Goal: Transaction & Acquisition: Purchase product/service

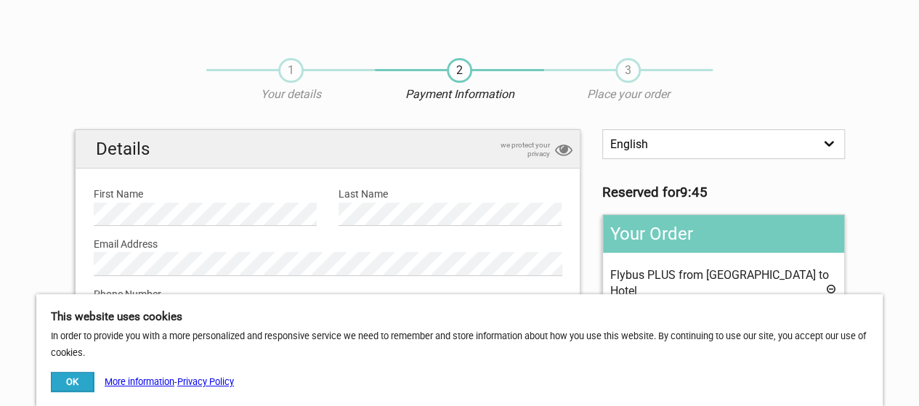
click at [76, 380] on button "OK" at bounding box center [72, 382] width 43 height 20
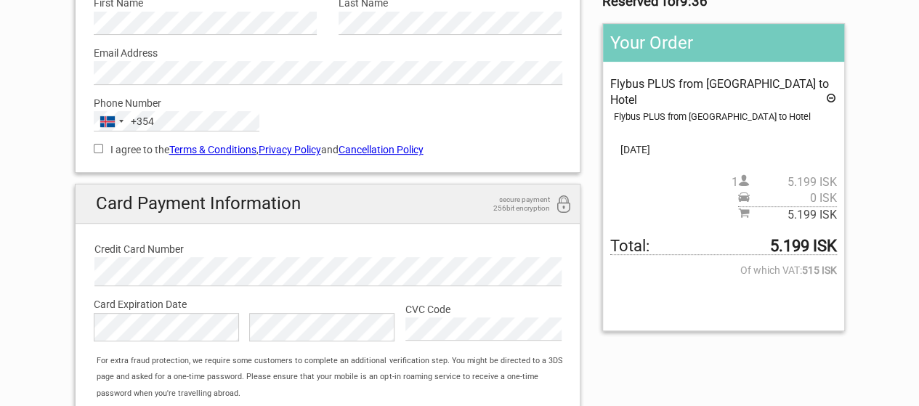
scroll to position [169, 0]
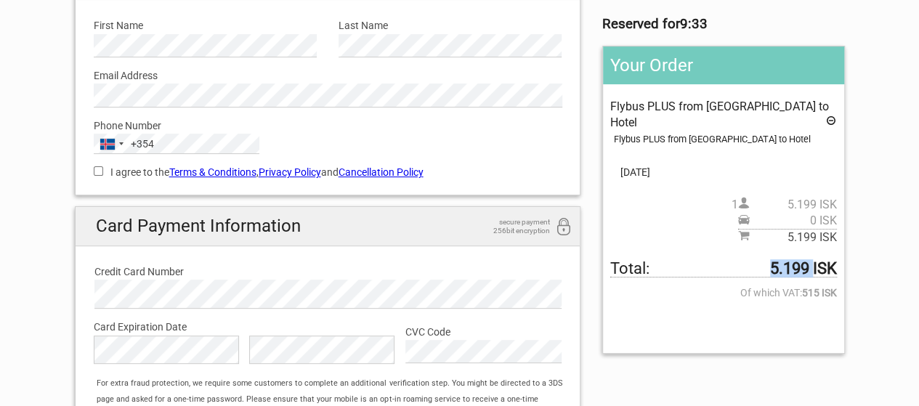
drag, startPoint x: 813, startPoint y: 246, endPoint x: 771, endPoint y: 250, distance: 42.3
click at [771, 261] on strong "5.199 ISK" at bounding box center [803, 269] width 67 height 16
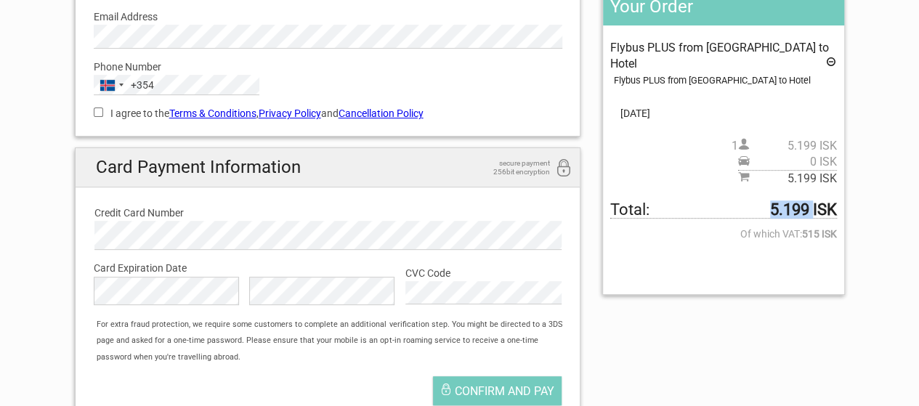
scroll to position [227, 0]
copy strong "5.199"
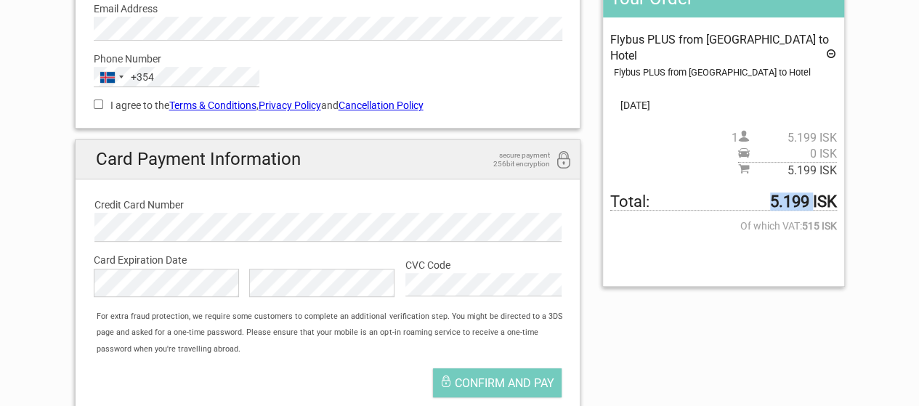
scroll to position [0, 0]
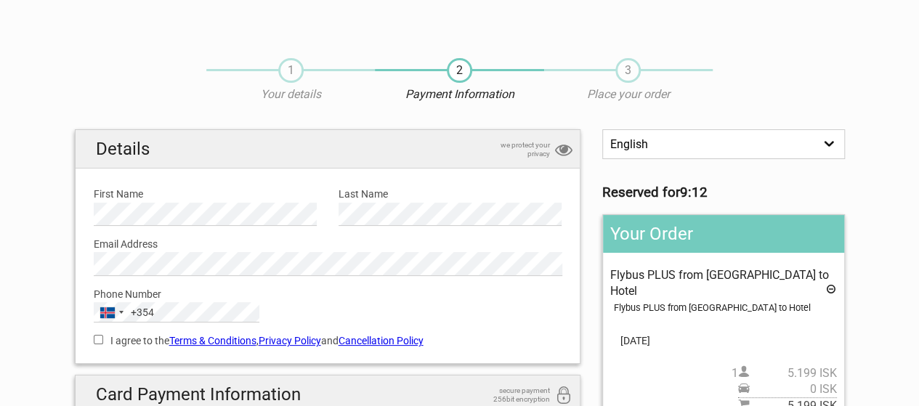
click at [302, 78] on div "1 Your details" at bounding box center [290, 80] width 169 height 45
click at [288, 81] on span "1" at bounding box center [290, 70] width 25 height 25
drag, startPoint x: 287, startPoint y: 92, endPoint x: 270, endPoint y: 94, distance: 16.8
click at [270, 94] on p "Your details" at bounding box center [290, 94] width 169 height 16
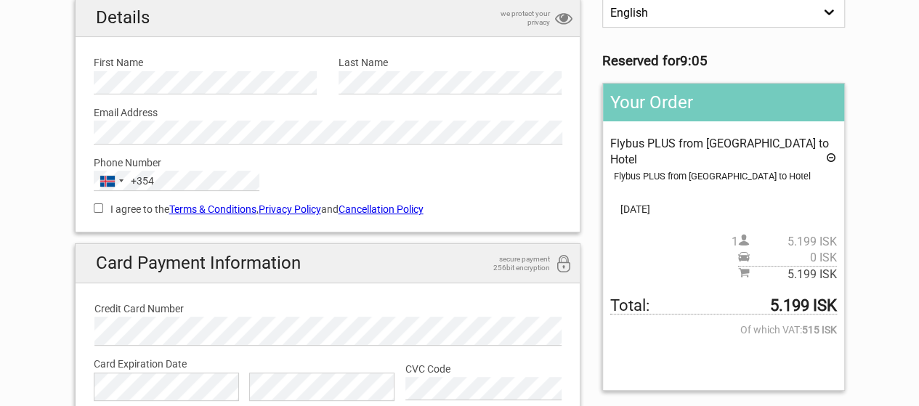
scroll to position [132, 0]
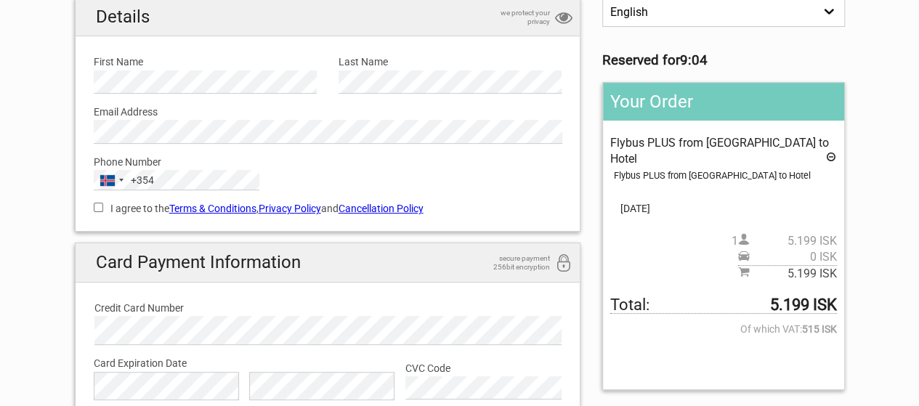
click at [628, 142] on span "Flybus PLUS from Keflavik Airport to Hotel" at bounding box center [719, 151] width 219 height 30
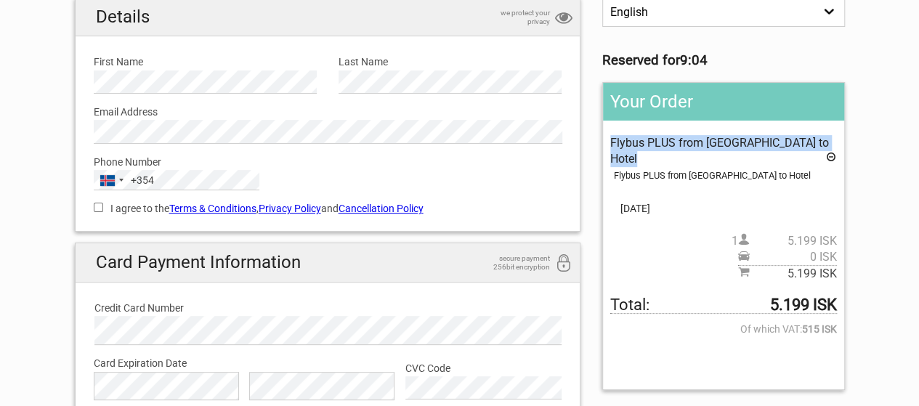
click at [628, 142] on span "Flybus PLUS from Keflavik Airport to Hotel" at bounding box center [719, 151] width 219 height 30
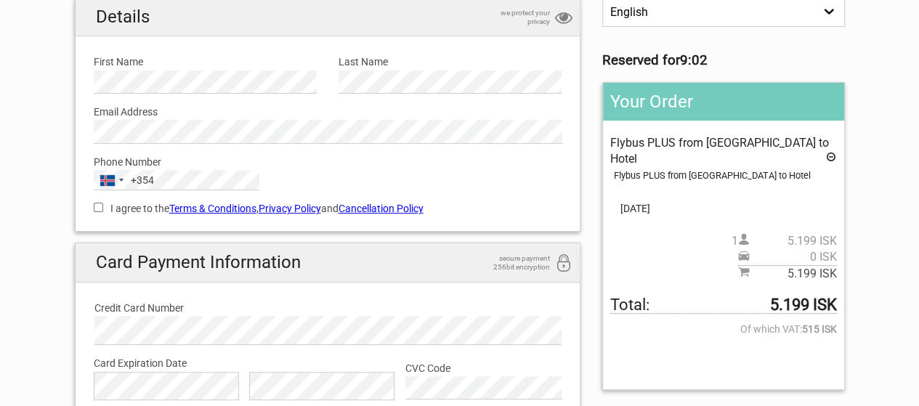
click at [654, 168] on div "Flybus PLUS from Keflavik Airport to Hotel" at bounding box center [725, 176] width 222 height 16
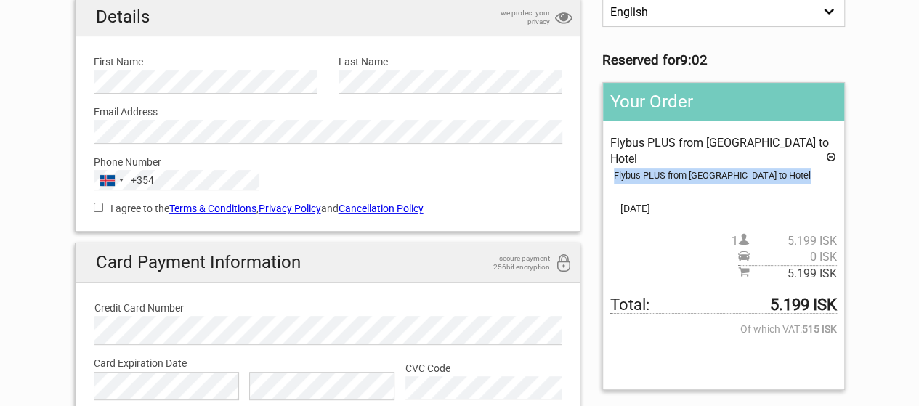
click at [654, 168] on div "Flybus PLUS from Keflavik Airport to Hotel" at bounding box center [725, 176] width 222 height 16
click at [730, 168] on div "Flybus PLUS from Keflavik Airport to Hotel" at bounding box center [725, 176] width 222 height 16
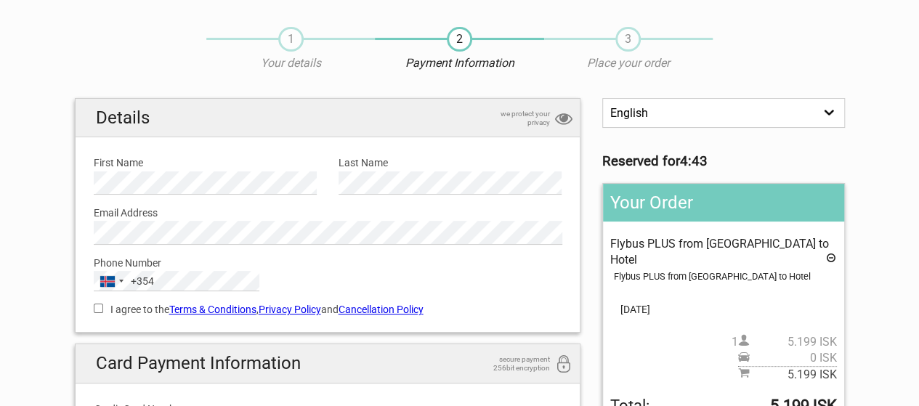
scroll to position [32, 0]
click at [121, 284] on div "Iceland +354" at bounding box center [110, 280] width 33 height 19
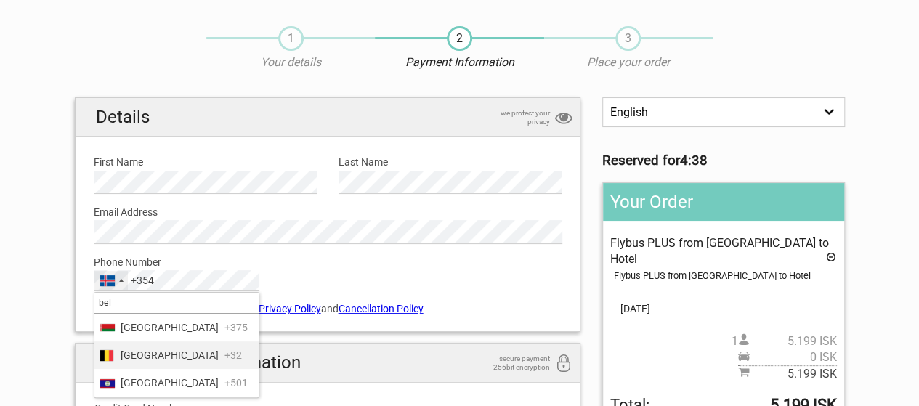
type input "bel"
click at [148, 344] on li "Belgium +32" at bounding box center [176, 356] width 164 height 28
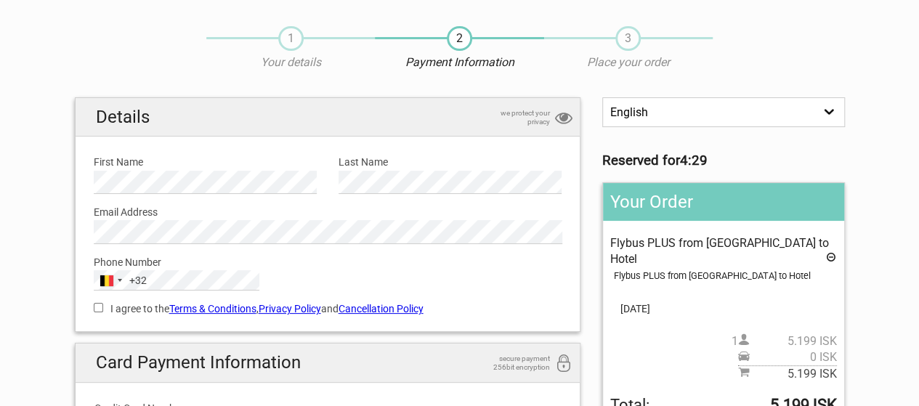
click at [65, 288] on div "Details we protect your privacy First Name Please provide us with your name. La…" at bounding box center [328, 366] width 528 height 538
click at [90, 306] on div "I agree to the Terms & Conditions , Privacy Policy and Cancellation Policy You …" at bounding box center [328, 307] width 491 height 33
click at [94, 306] on input "I agree to the Terms & Conditions , Privacy Policy and Cancellation Policy" at bounding box center [98, 307] width 9 height 9
checkbox input "true"
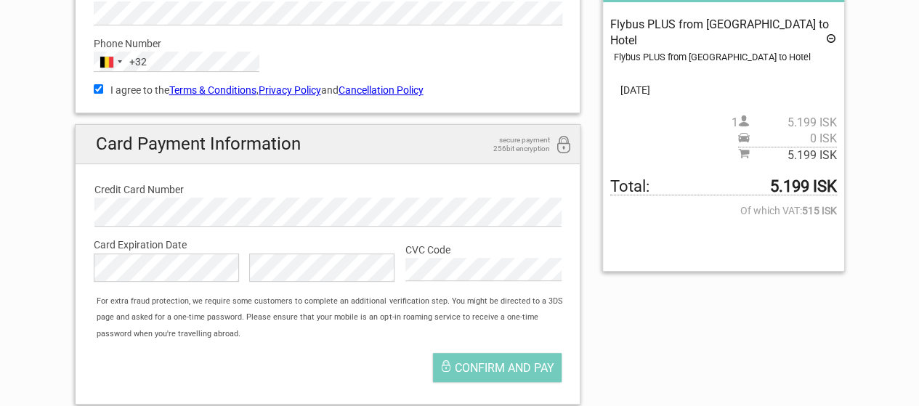
scroll to position [267, 0]
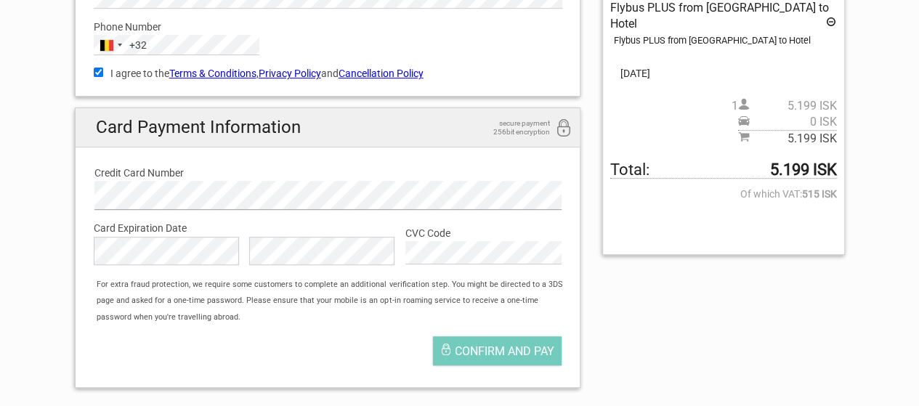
click at [203, 234] on div "Card Payment Information secure payment 256bit encryption Credit Card Number Ca…" at bounding box center [328, 248] width 491 height 265
click at [322, 318] on div "For extra fraud protection, we require some customers to complete an additional…" at bounding box center [334, 301] width 491 height 49
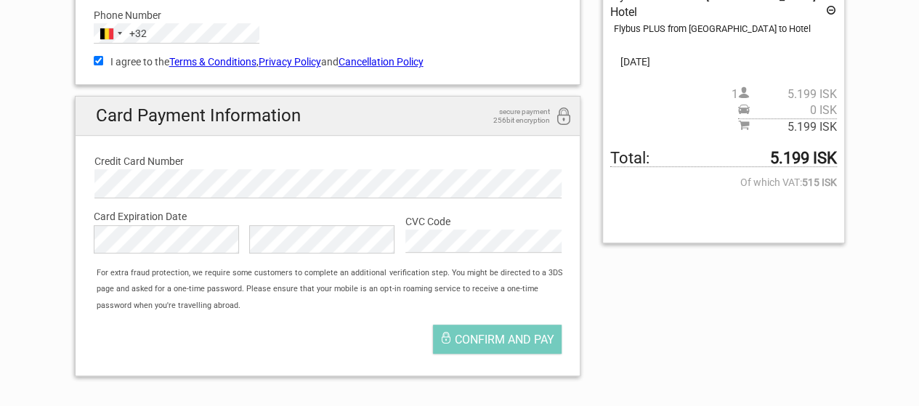
scroll to position [280, 0]
click at [512, 328] on button "Confirm and pay" at bounding box center [497, 338] width 129 height 29
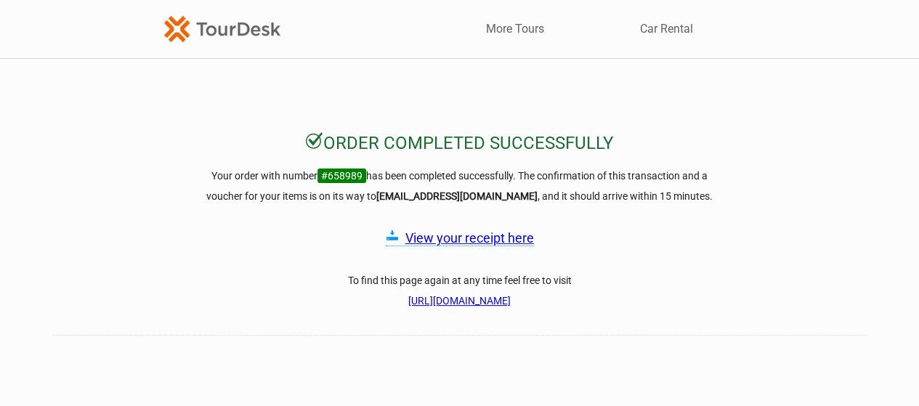
click at [479, 236] on link "View your receipt here" at bounding box center [469, 237] width 129 height 15
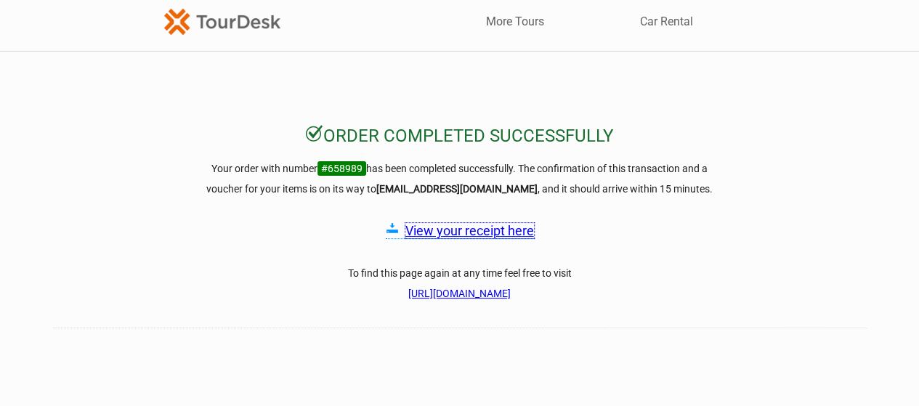
scroll to position [8, 0]
drag, startPoint x: 527, startPoint y: 166, endPoint x: 557, endPoint y: 166, distance: 29.8
click at [557, 166] on h3 "Your order with number #658989 has been completed successfully. The confirmatio…" at bounding box center [459, 178] width 523 height 41
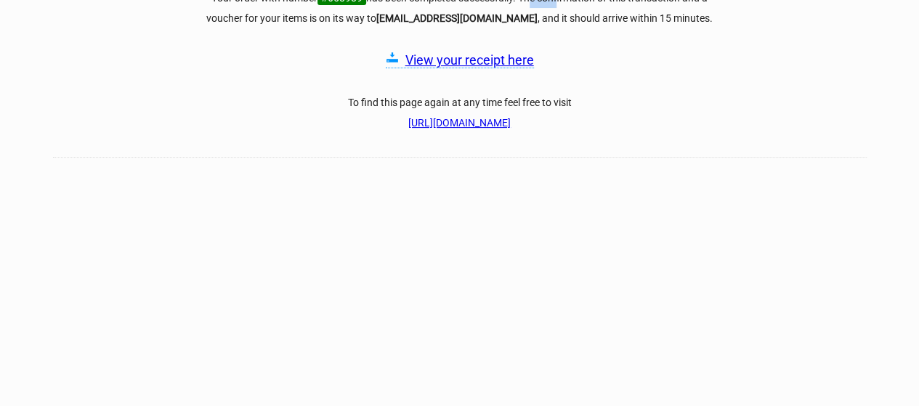
scroll to position [180, 0]
